Goal: Task Accomplishment & Management: Manage account settings

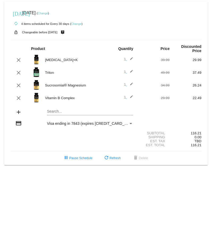
click at [54, 15] on div "[DATE] [DATE] ( Change )" at bounding box center [106, 13] width 190 height 11
click at [48, 14] on link "Change" at bounding box center [43, 13] width 10 height 3
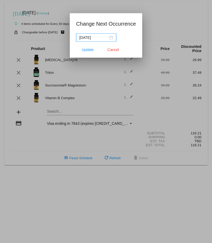
click at [111, 40] on div "[DATE]" at bounding box center [96, 38] width 34 height 6
click at [110, 39] on div "[DATE]" at bounding box center [96, 38] width 34 height 6
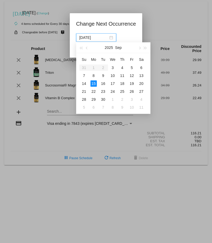
click at [110, 39] on div "[DATE]" at bounding box center [96, 38] width 34 height 6
click at [140, 48] on button "button" at bounding box center [139, 47] width 6 height 11
click at [132, 84] on div "17" at bounding box center [131, 83] width 6 height 6
type input "[DATE]"
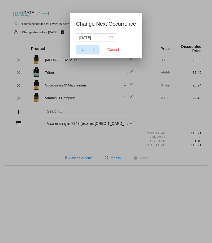
click at [92, 50] on span "Update" at bounding box center [88, 50] width 12 height 4
